Goal: Information Seeking & Learning: Learn about a topic

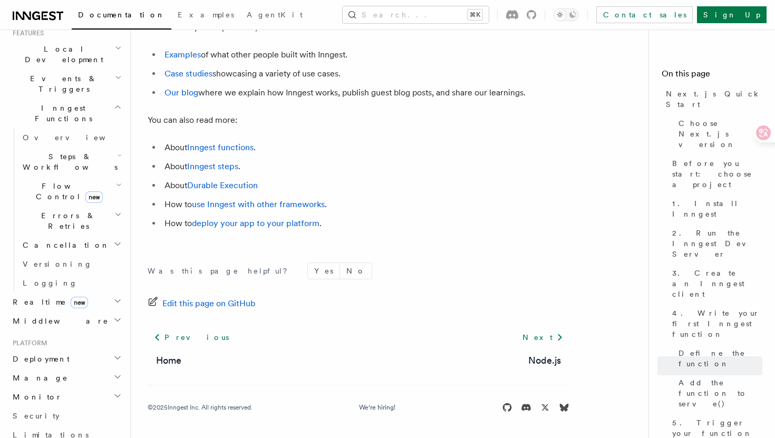
scroll to position [240, 0]
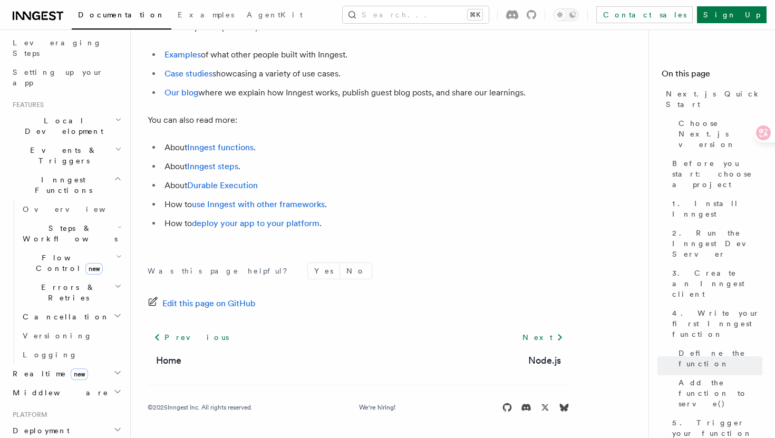
scroll to position [171, 0]
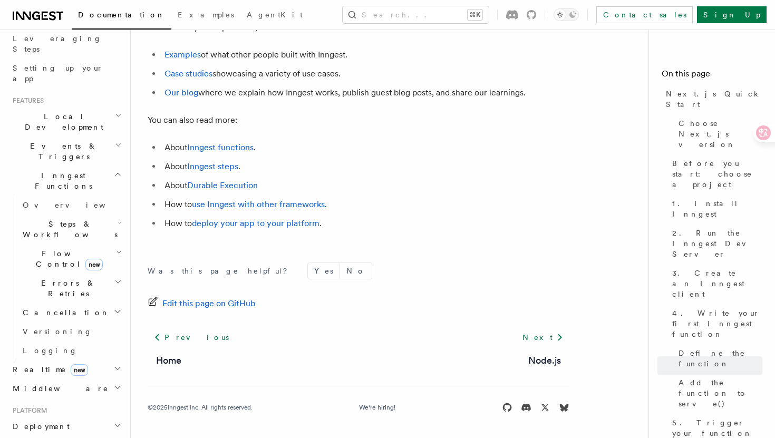
click at [118, 215] on h2 "Steps & Workflows" at bounding box center [70, 230] width 105 height 30
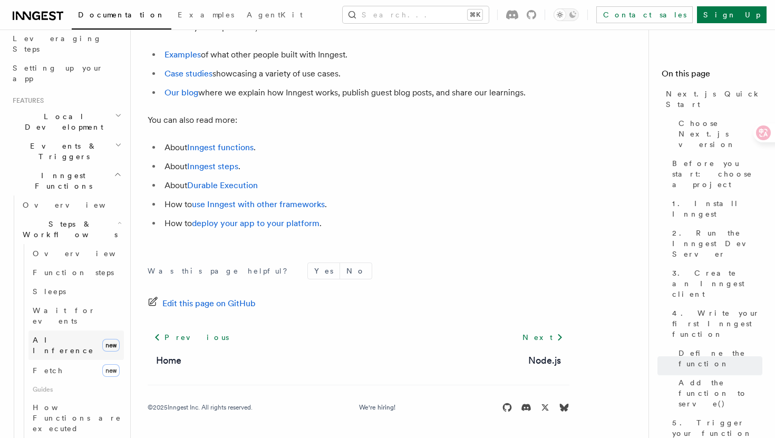
click at [80, 331] on link "AI Inference new" at bounding box center [75, 346] width 95 height 30
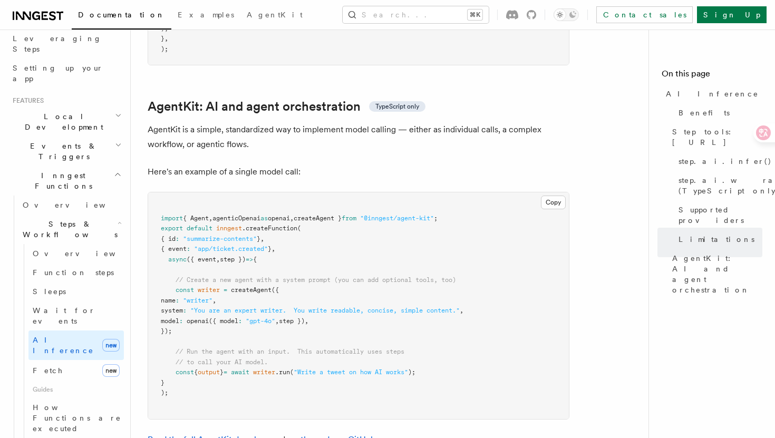
scroll to position [3051, 0]
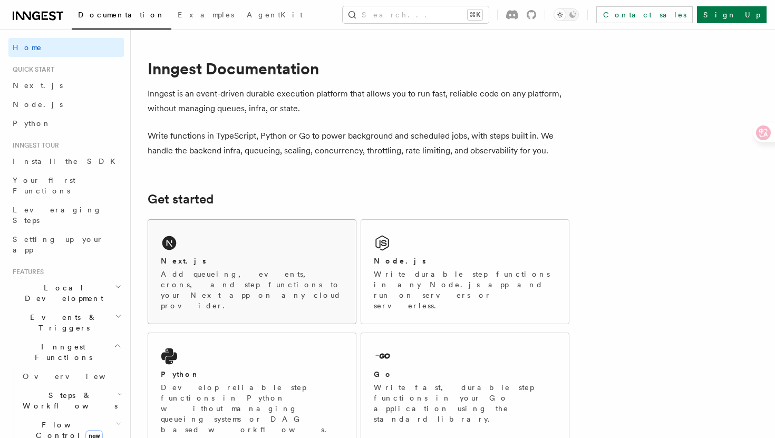
click at [191, 259] on div "Next.js" at bounding box center [252, 261] width 182 height 11
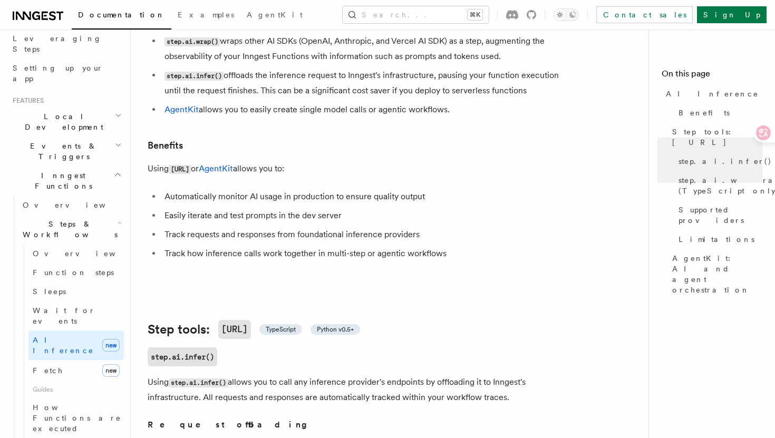
scroll to position [73, 0]
